Goal: Navigation & Orientation: Find specific page/section

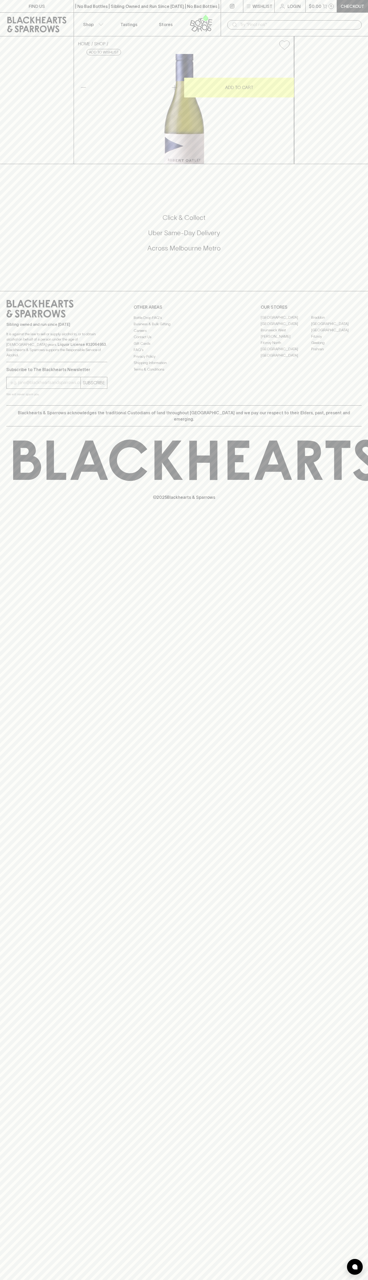
click at [9, 20] on icon at bounding box center [36, 25] width 59 height 16
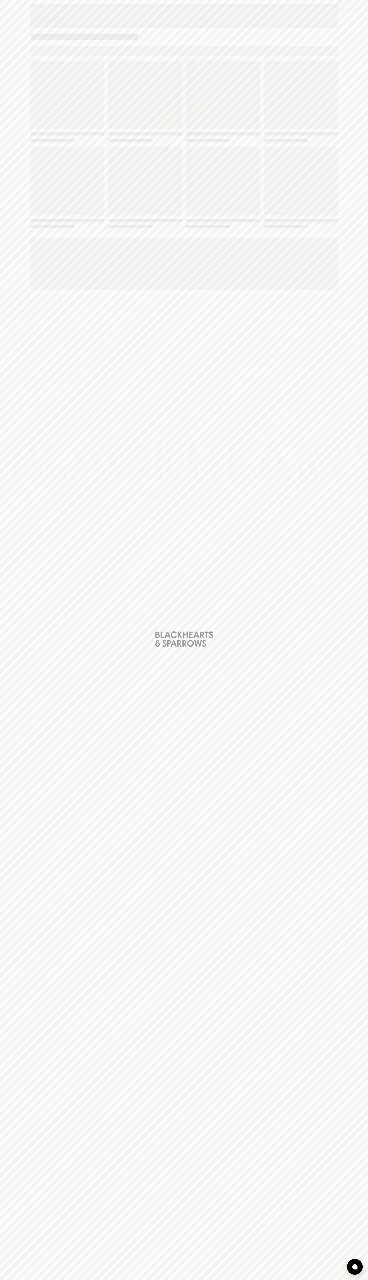
click at [185, 1279] on html "FIND US | No Bad Bottles | Sibling Owned and Run Since [DATE] | No Bad Bottles …" at bounding box center [184, 640] width 368 height 1280
click at [21, 812] on div "Loading" at bounding box center [184, 640] width 368 height 1280
